Goal: Information Seeking & Learning: Learn about a topic

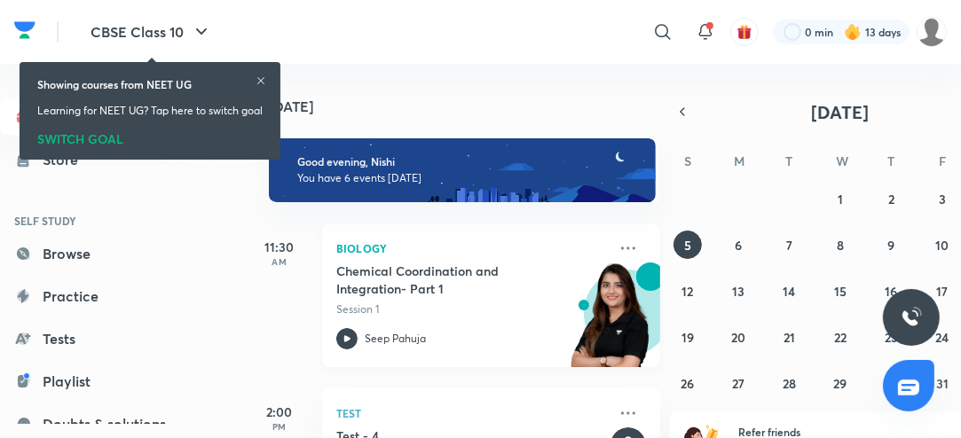
click at [346, 342] on icon at bounding box center [346, 338] width 21 height 21
